Goal: Information Seeking & Learning: Learn about a topic

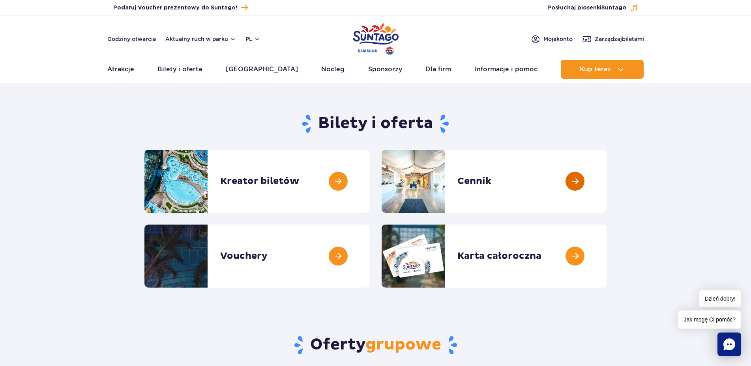
click at [606, 185] on link at bounding box center [606, 181] width 0 height 63
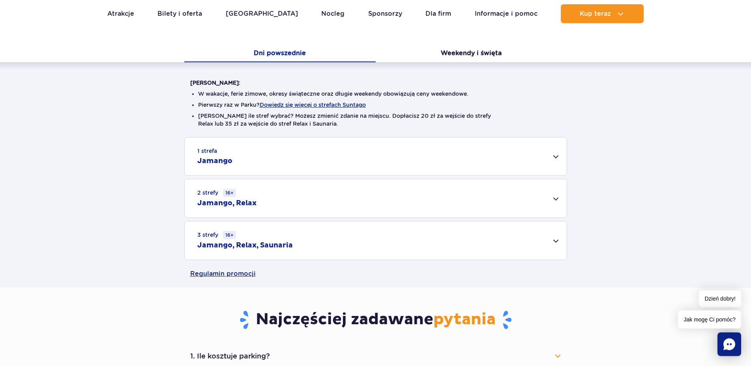
scroll to position [161, 0]
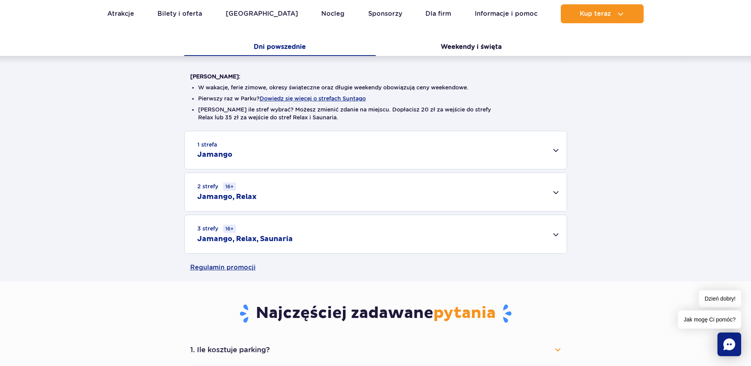
click at [550, 234] on div "3 strefy 16+ Jamango, Relax, Saunaria" at bounding box center [376, 234] width 382 height 38
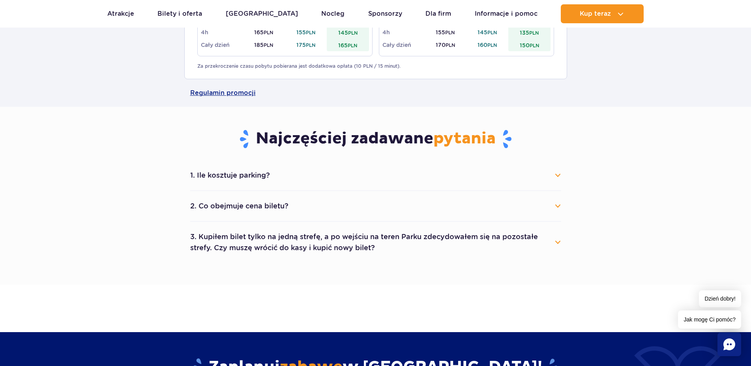
scroll to position [402, 0]
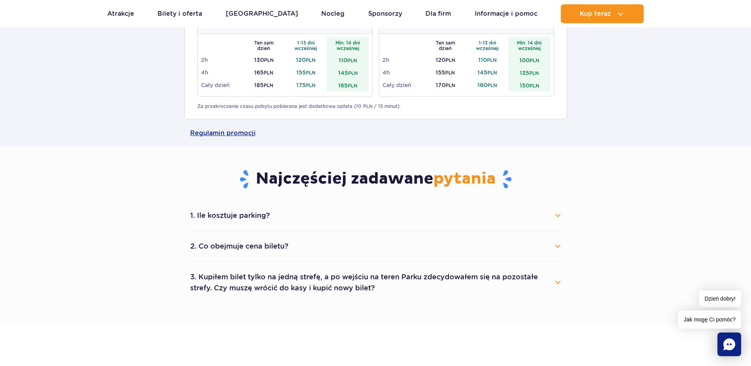
click at [555, 245] on button "2. Co obejmuje cena biletu?" at bounding box center [375, 246] width 371 height 17
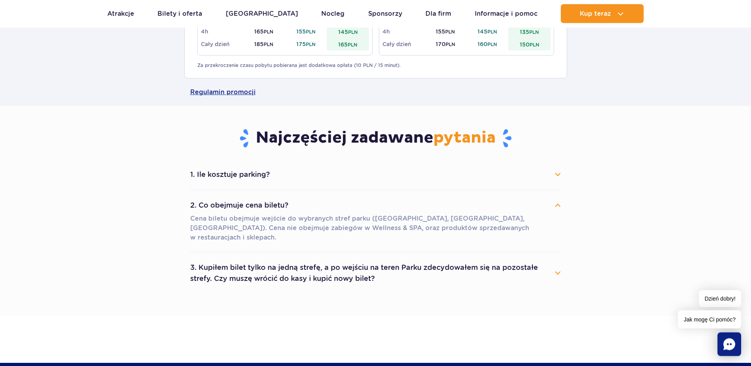
scroll to position [523, 0]
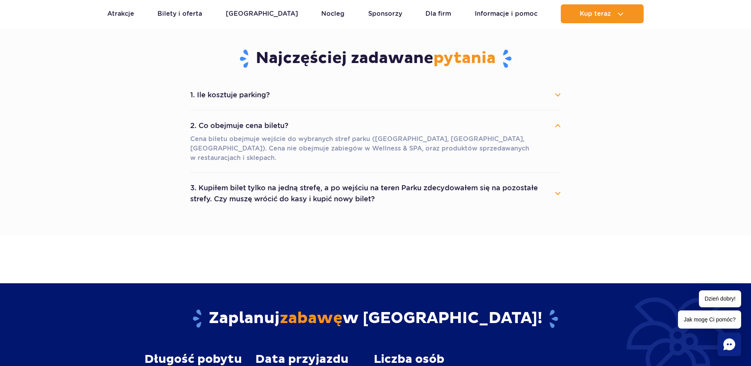
click at [557, 183] on button "3. Kupiłem bilet tylko na jedną strefę, a po wejściu na teren Parku zdecydowałe…" at bounding box center [375, 193] width 371 height 28
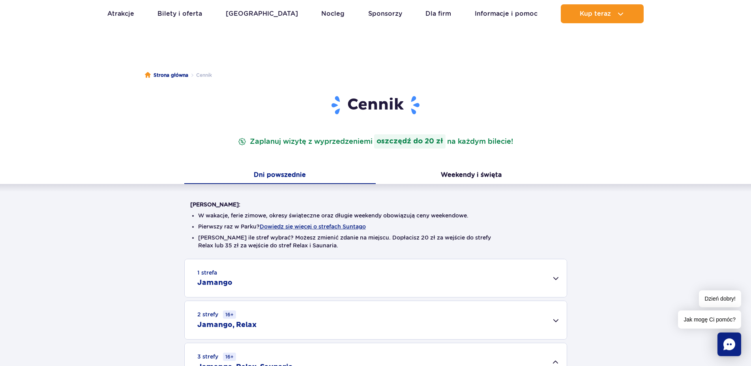
scroll to position [0, 0]
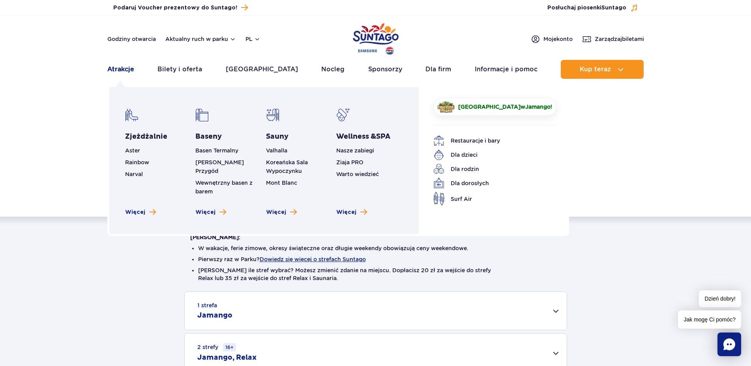
click at [119, 71] on link "Atrakcje" at bounding box center [120, 69] width 27 height 19
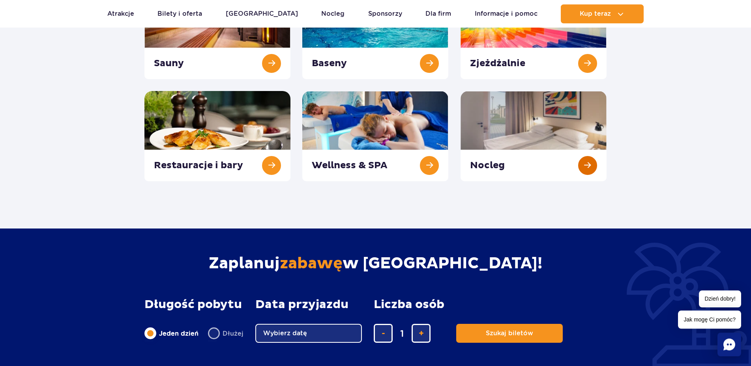
scroll to position [121, 0]
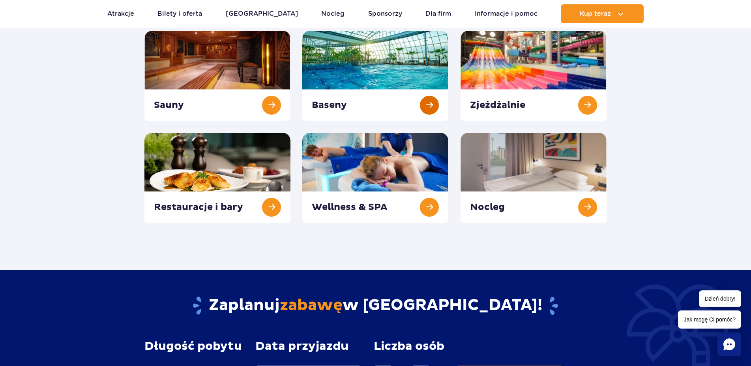
click at [395, 70] on link at bounding box center [375, 76] width 146 height 90
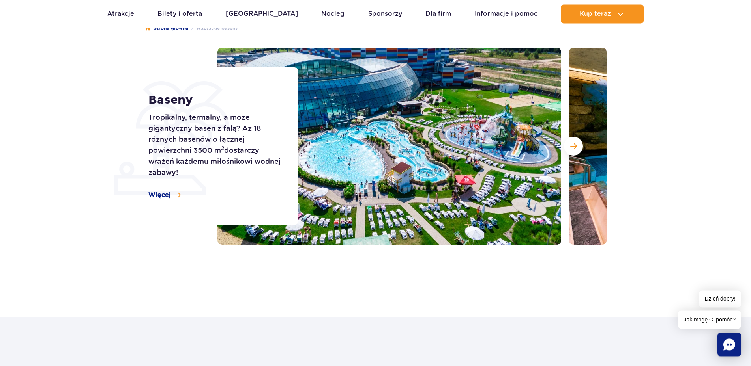
scroll to position [80, 0]
click at [159, 195] on span "Więcej" at bounding box center [159, 195] width 22 height 9
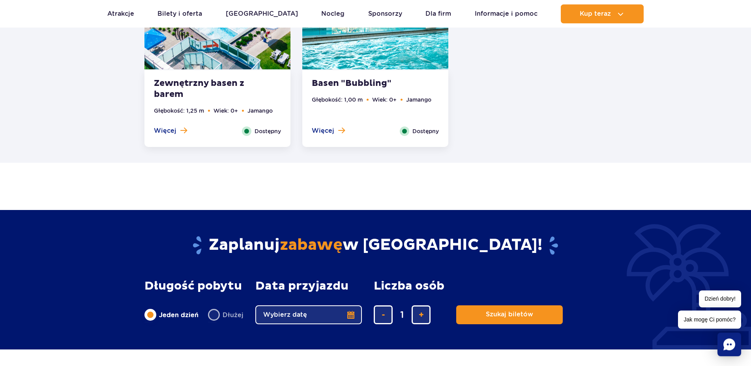
scroll to position [1564, 0]
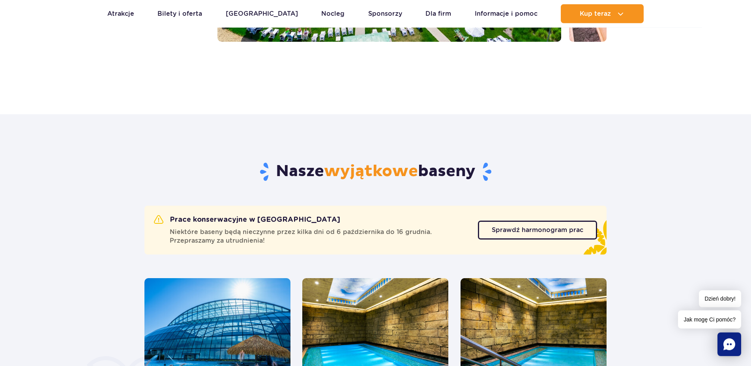
scroll to position [126, 0]
